Goal: Use online tool/utility: Utilize a website feature to perform a specific function

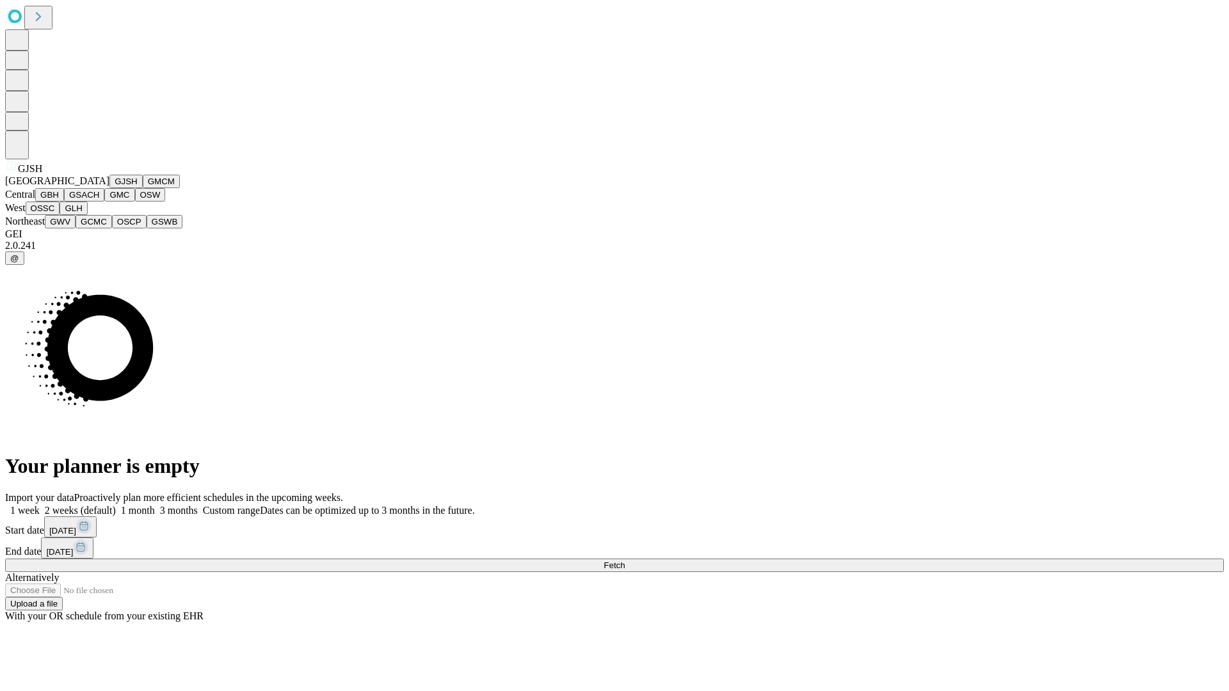
click at [109, 188] on button "GJSH" at bounding box center [125, 181] width 33 height 13
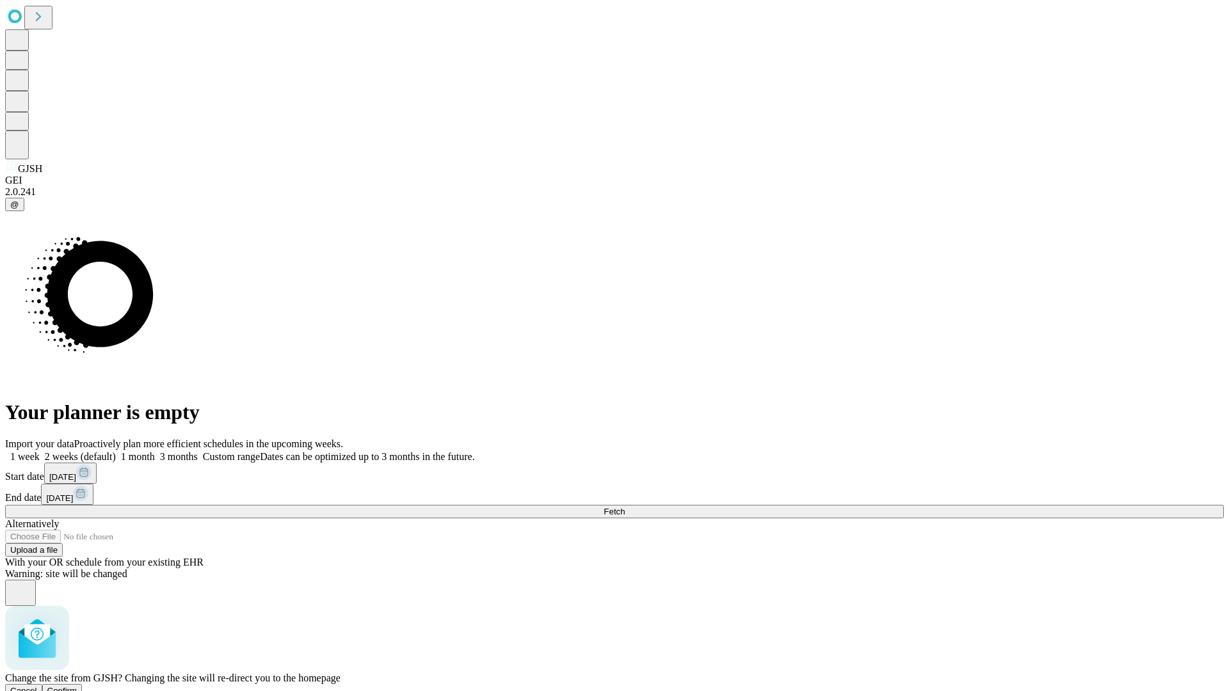
click at [77, 686] on span "Confirm" at bounding box center [62, 691] width 30 height 10
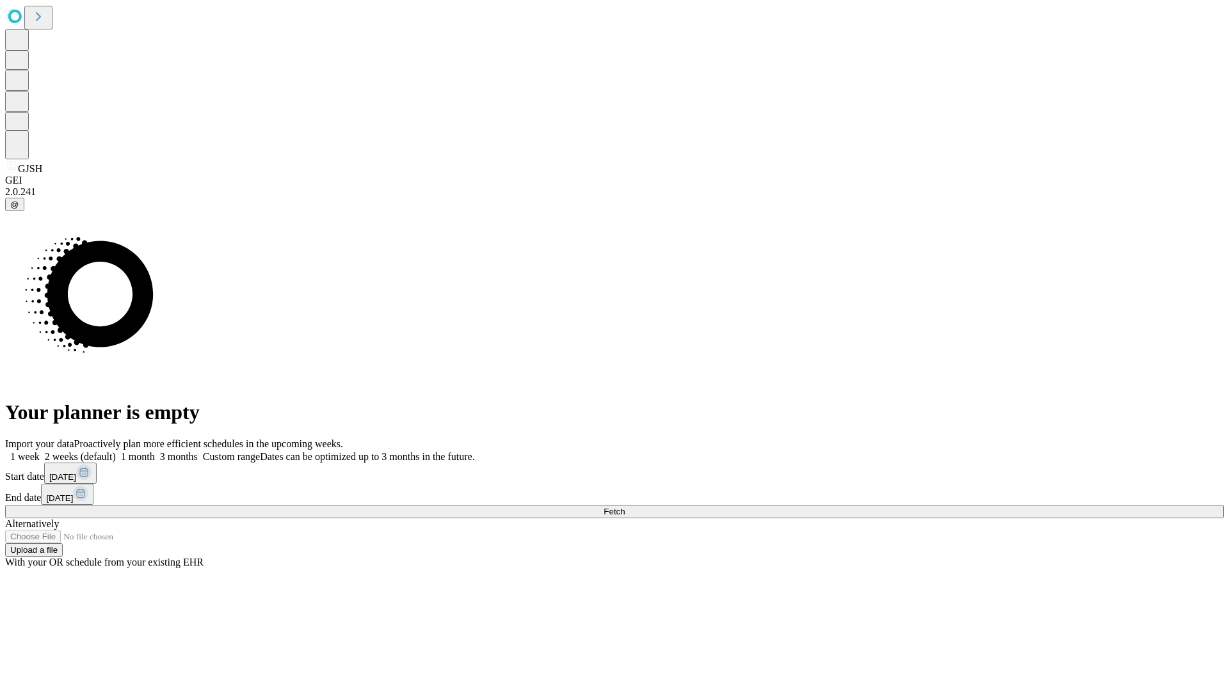
click at [40, 451] on label "1 week" at bounding box center [22, 456] width 35 height 11
click at [625, 507] on span "Fetch" at bounding box center [614, 512] width 21 height 10
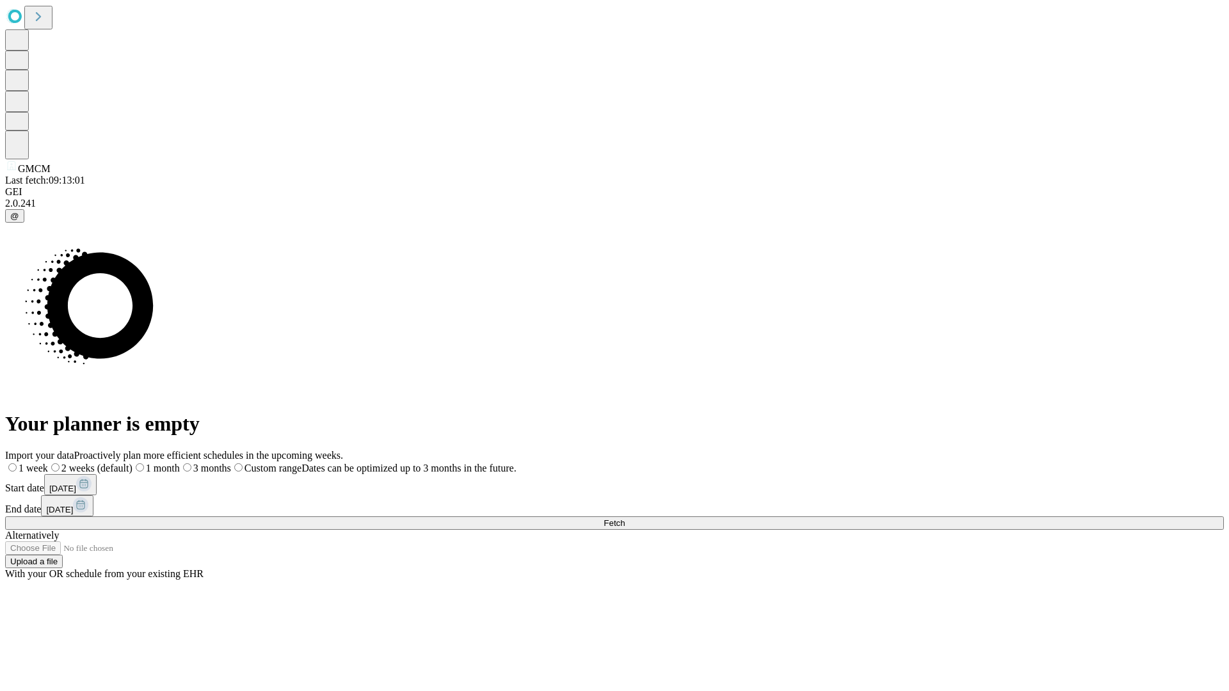
click at [48, 463] on label "1 week" at bounding box center [26, 468] width 43 height 11
click at [625, 519] on span "Fetch" at bounding box center [614, 524] width 21 height 10
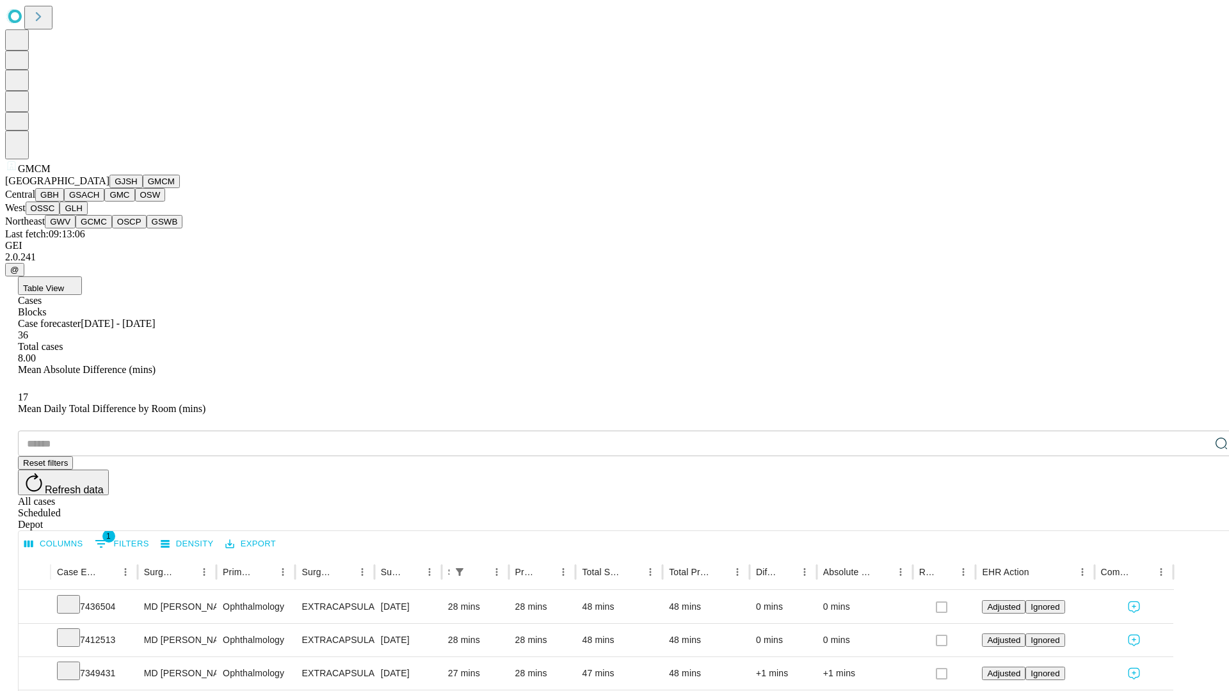
click at [64, 202] on button "GBH" at bounding box center [49, 194] width 29 height 13
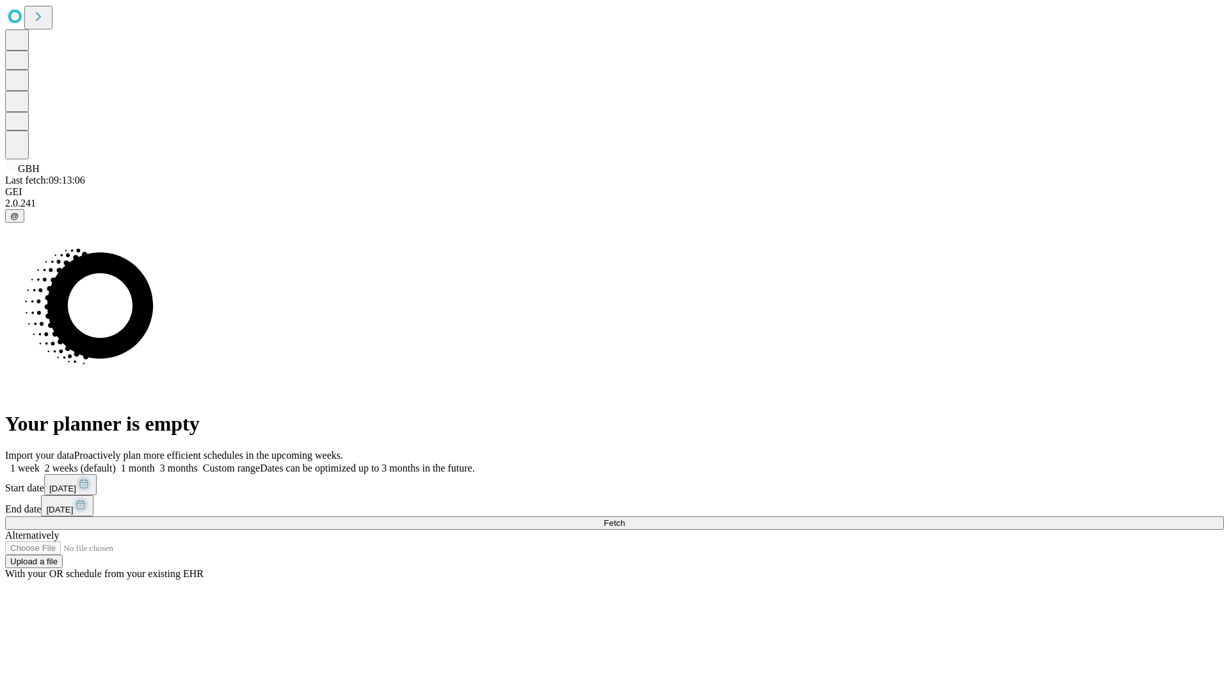
click at [40, 463] on label "1 week" at bounding box center [22, 468] width 35 height 11
click at [625, 519] on span "Fetch" at bounding box center [614, 524] width 21 height 10
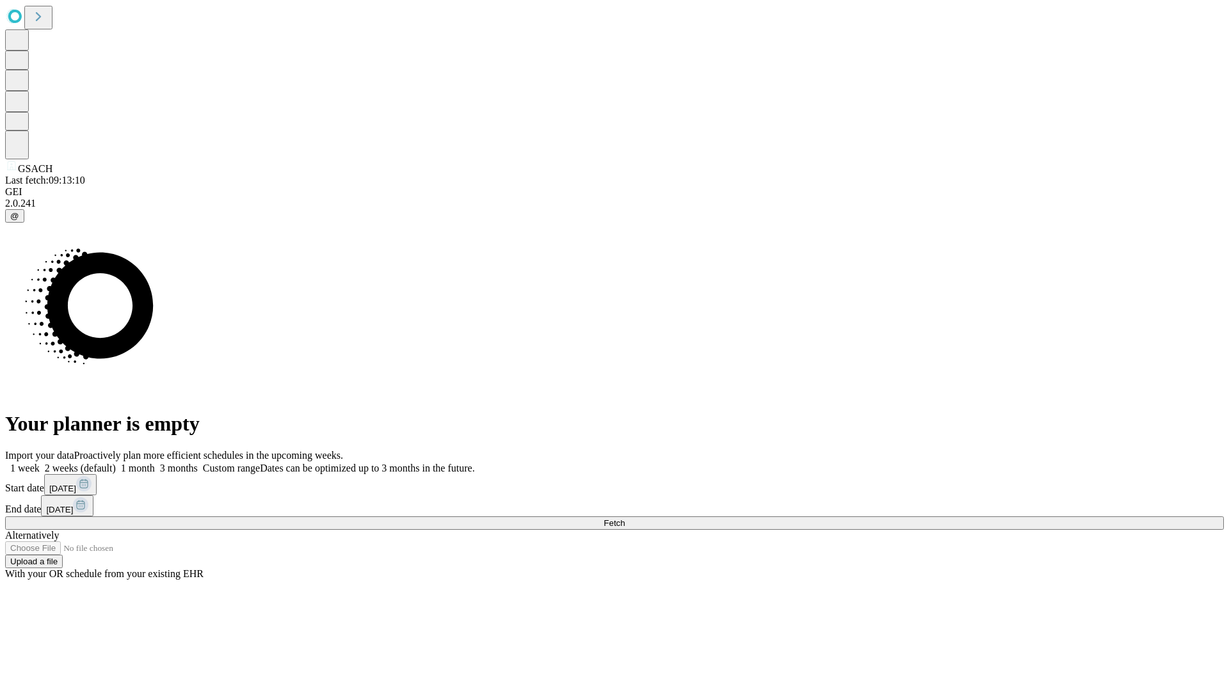
click at [40, 463] on label "1 week" at bounding box center [22, 468] width 35 height 11
click at [625, 519] on span "Fetch" at bounding box center [614, 524] width 21 height 10
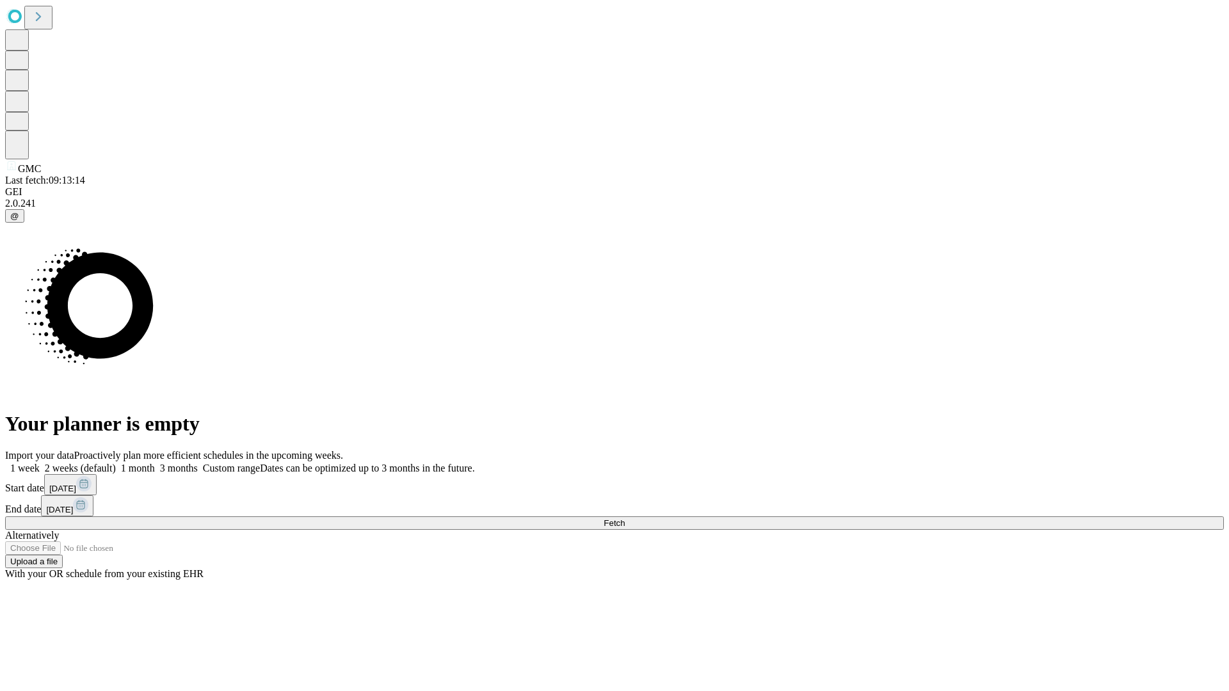
click at [40, 463] on label "1 week" at bounding box center [22, 468] width 35 height 11
click at [625, 519] on span "Fetch" at bounding box center [614, 524] width 21 height 10
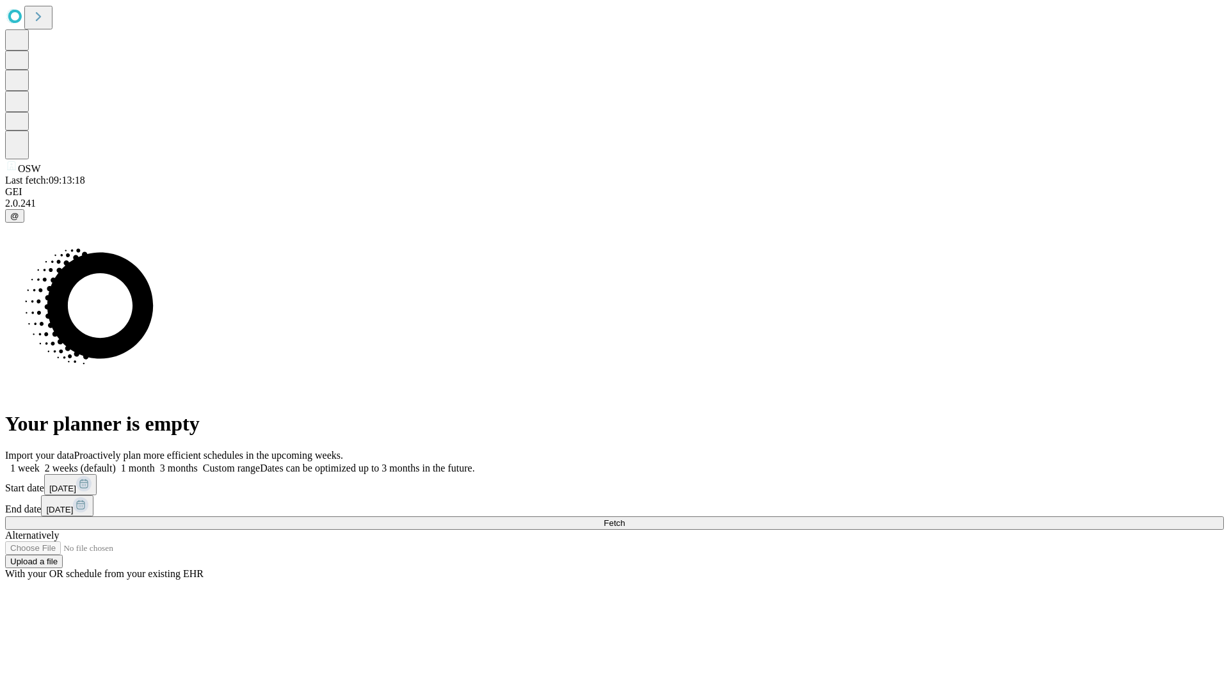
click at [625, 519] on span "Fetch" at bounding box center [614, 524] width 21 height 10
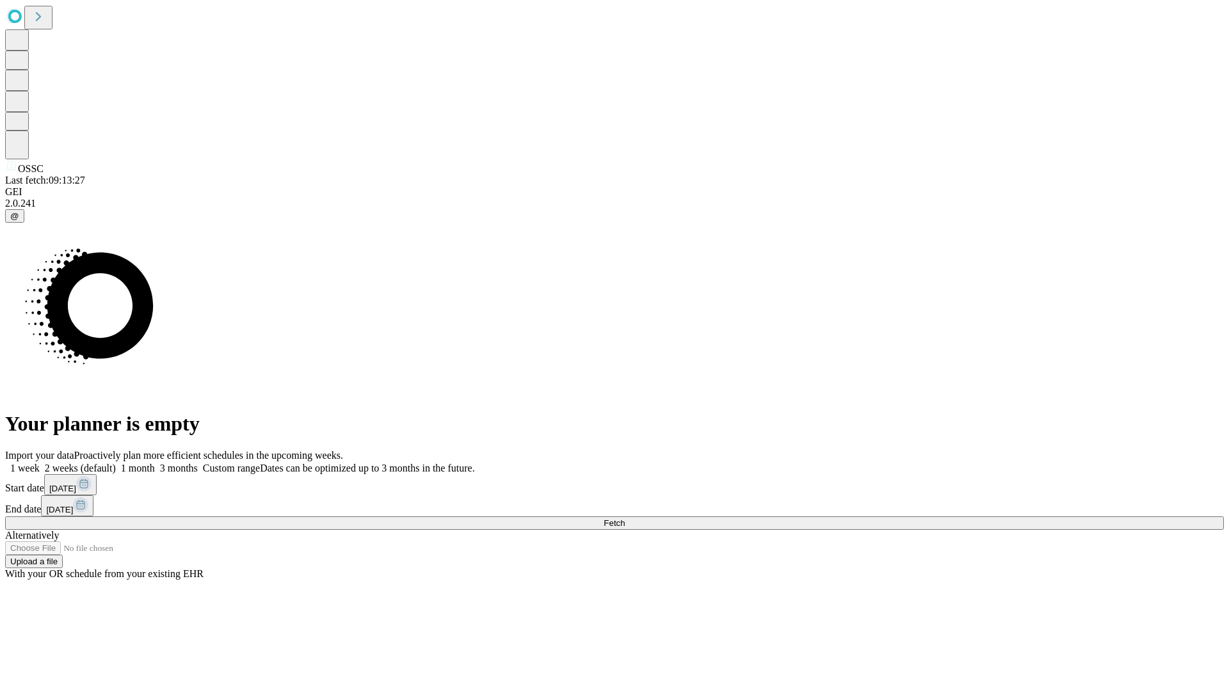
click at [40, 463] on label "1 week" at bounding box center [22, 468] width 35 height 11
click at [625, 519] on span "Fetch" at bounding box center [614, 524] width 21 height 10
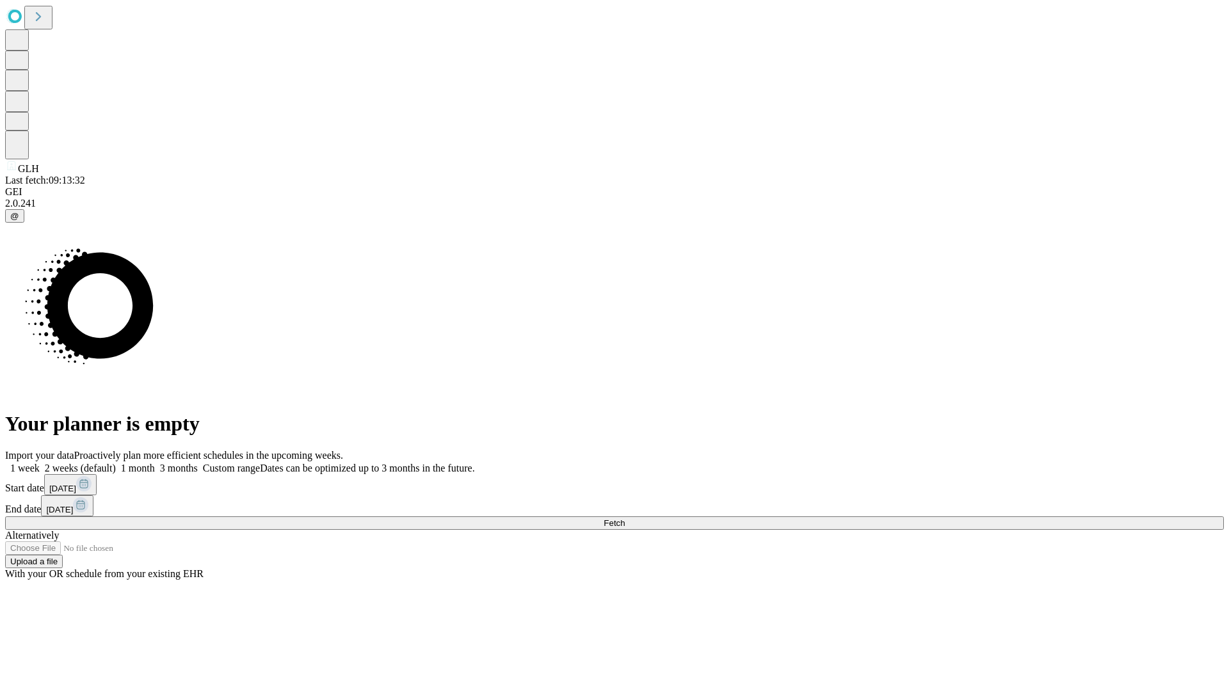
click at [40, 463] on label "1 week" at bounding box center [22, 468] width 35 height 11
click at [625, 519] on span "Fetch" at bounding box center [614, 524] width 21 height 10
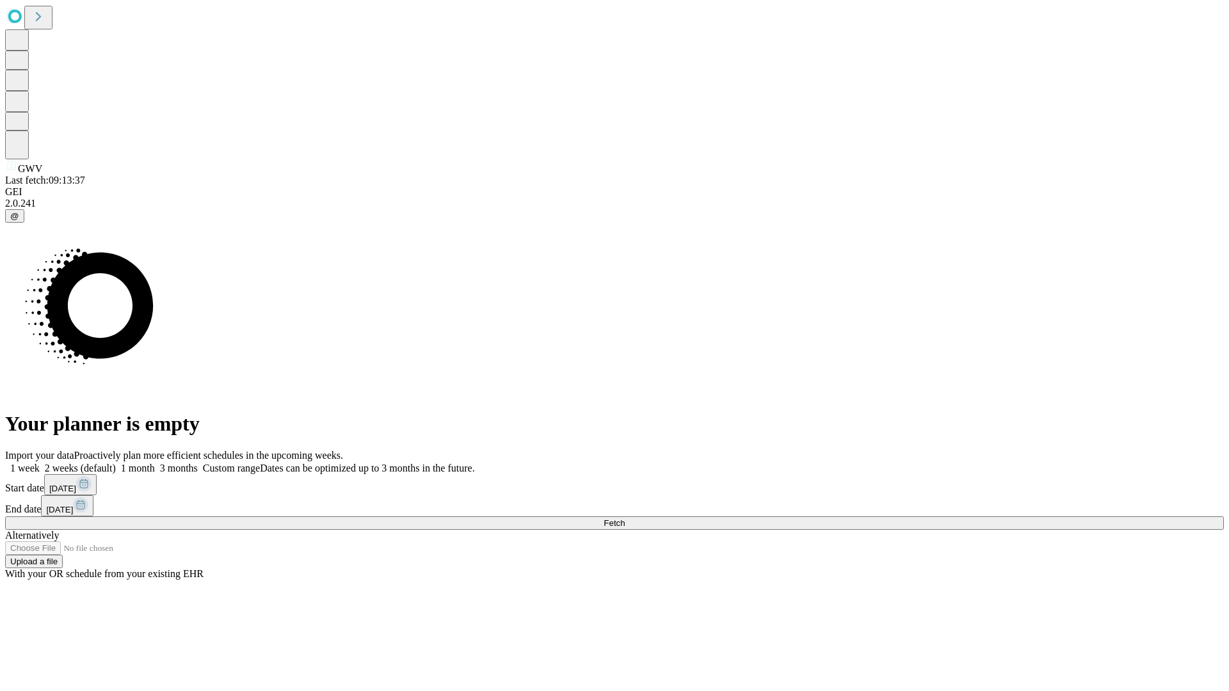
click at [40, 463] on label "1 week" at bounding box center [22, 468] width 35 height 11
click at [625, 519] on span "Fetch" at bounding box center [614, 524] width 21 height 10
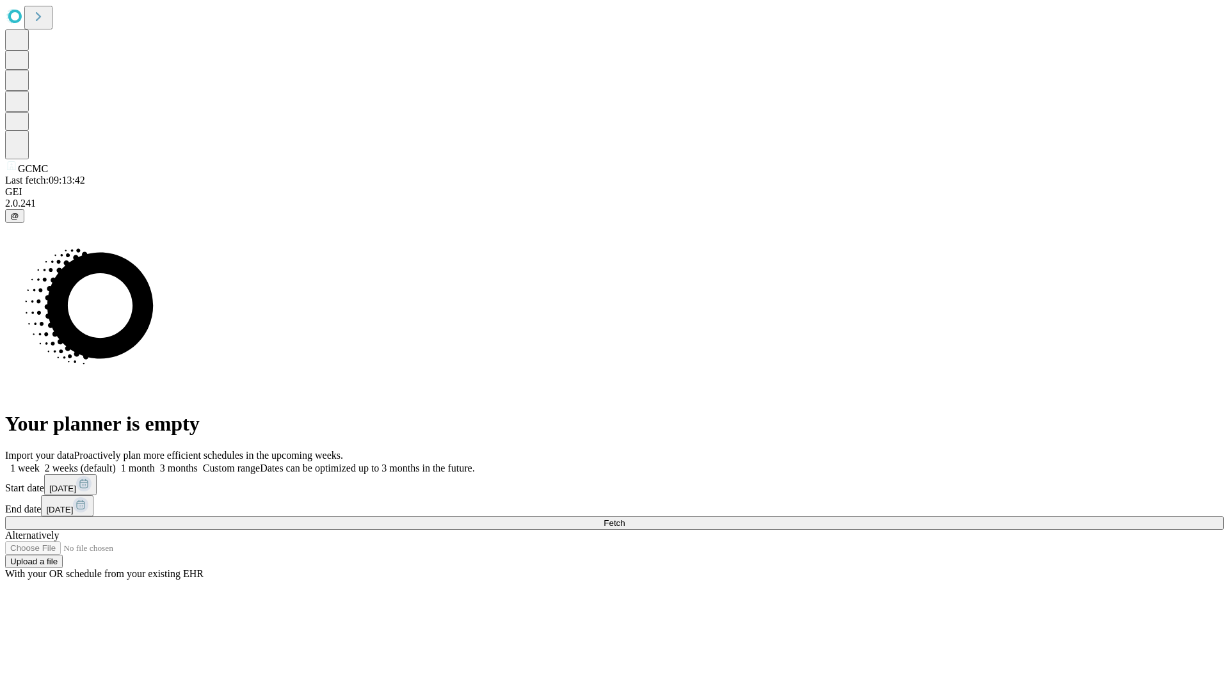
click at [40, 463] on label "1 week" at bounding box center [22, 468] width 35 height 11
click at [625, 519] on span "Fetch" at bounding box center [614, 524] width 21 height 10
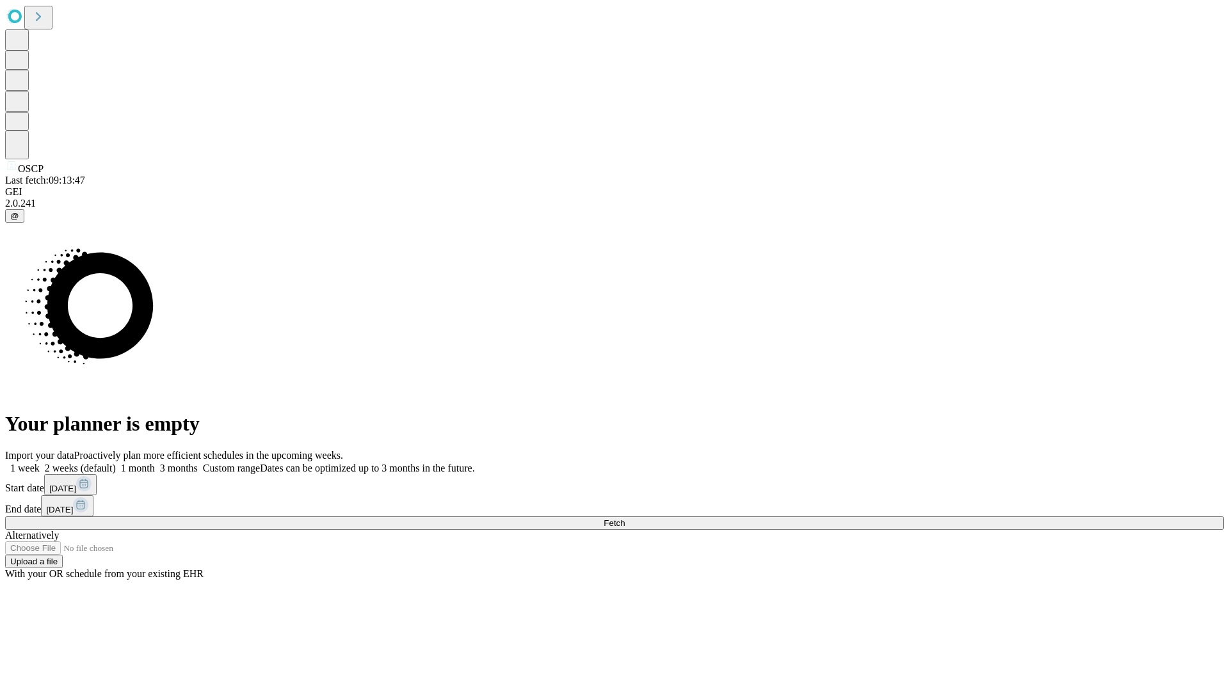
click at [625, 519] on span "Fetch" at bounding box center [614, 524] width 21 height 10
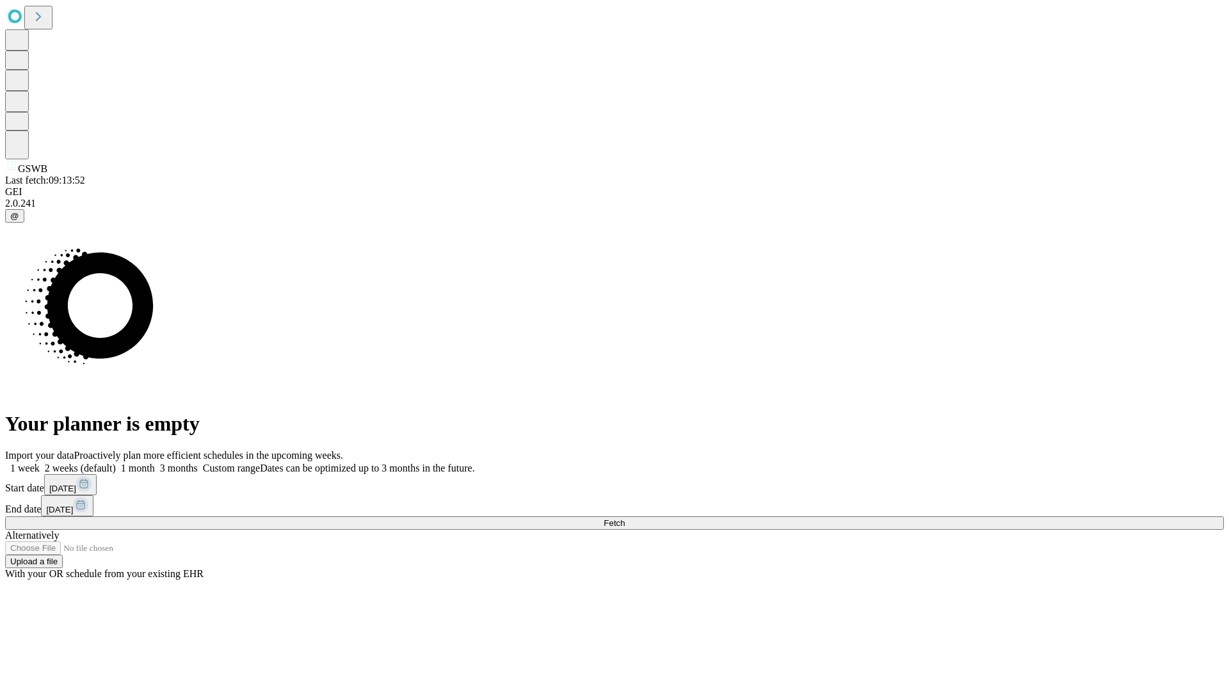
click at [625, 519] on span "Fetch" at bounding box center [614, 524] width 21 height 10
